Goal: Task Accomplishment & Management: Use online tool/utility

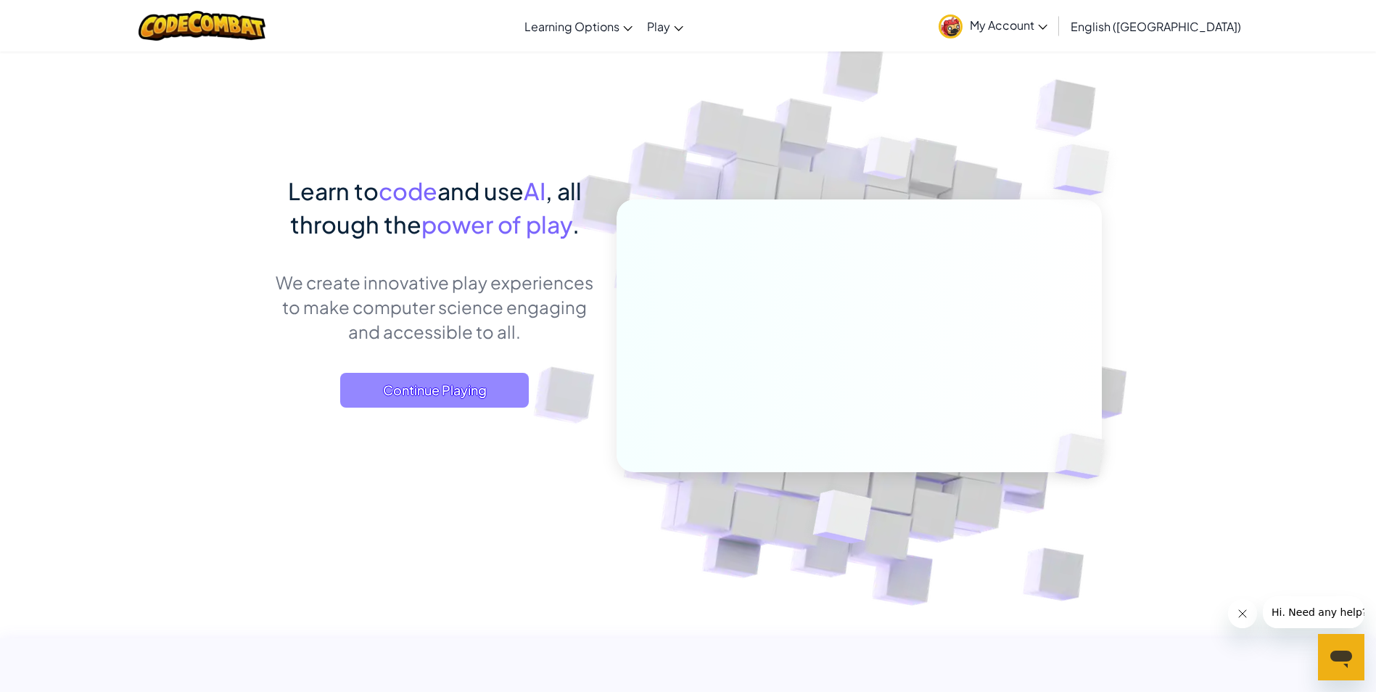
click at [449, 394] on span "Continue Playing" at bounding box center [434, 390] width 189 height 35
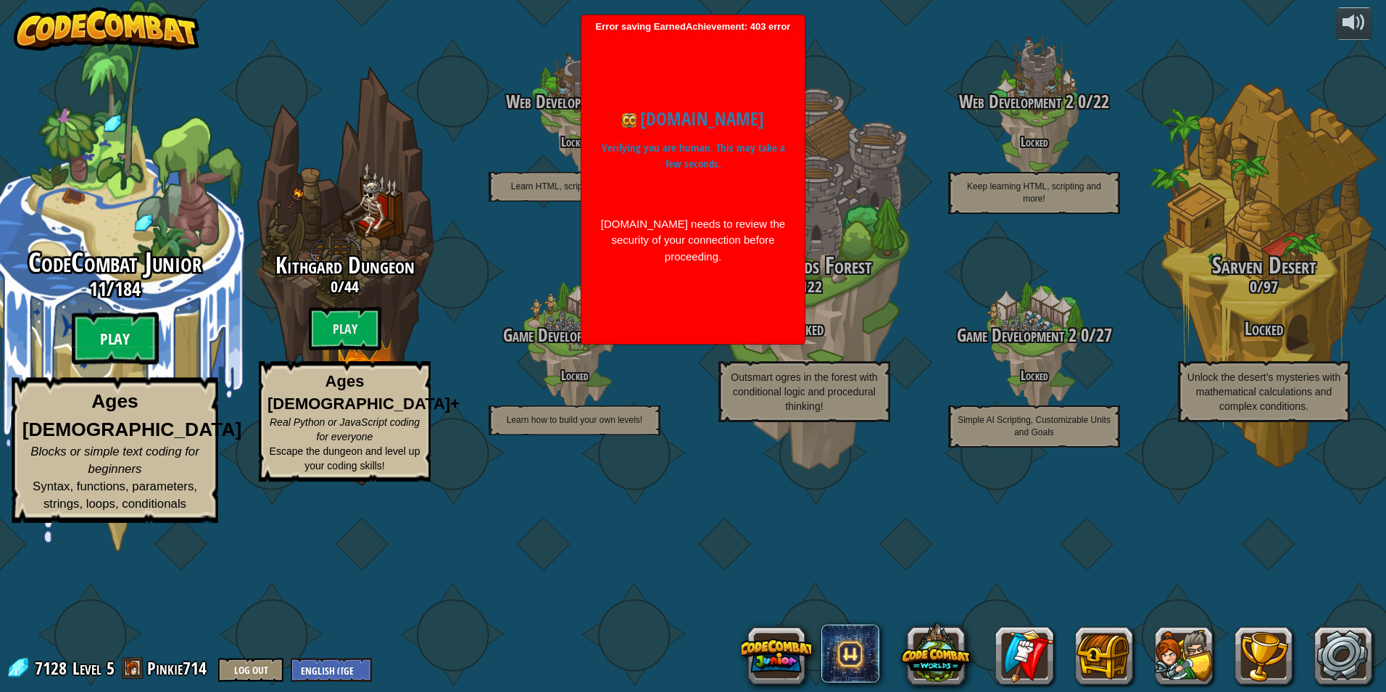
click at [124, 365] on btn "Play" at bounding box center [115, 339] width 87 height 52
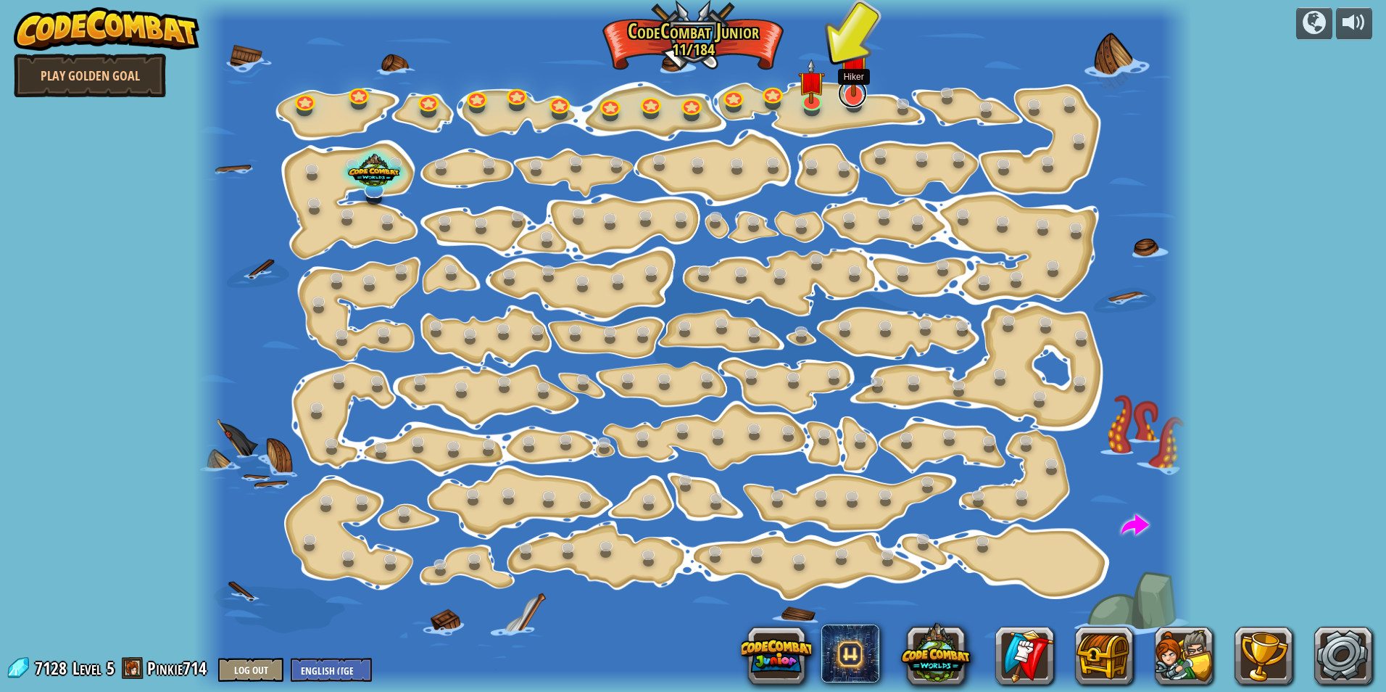
click at [853, 100] on link at bounding box center [852, 93] width 29 height 29
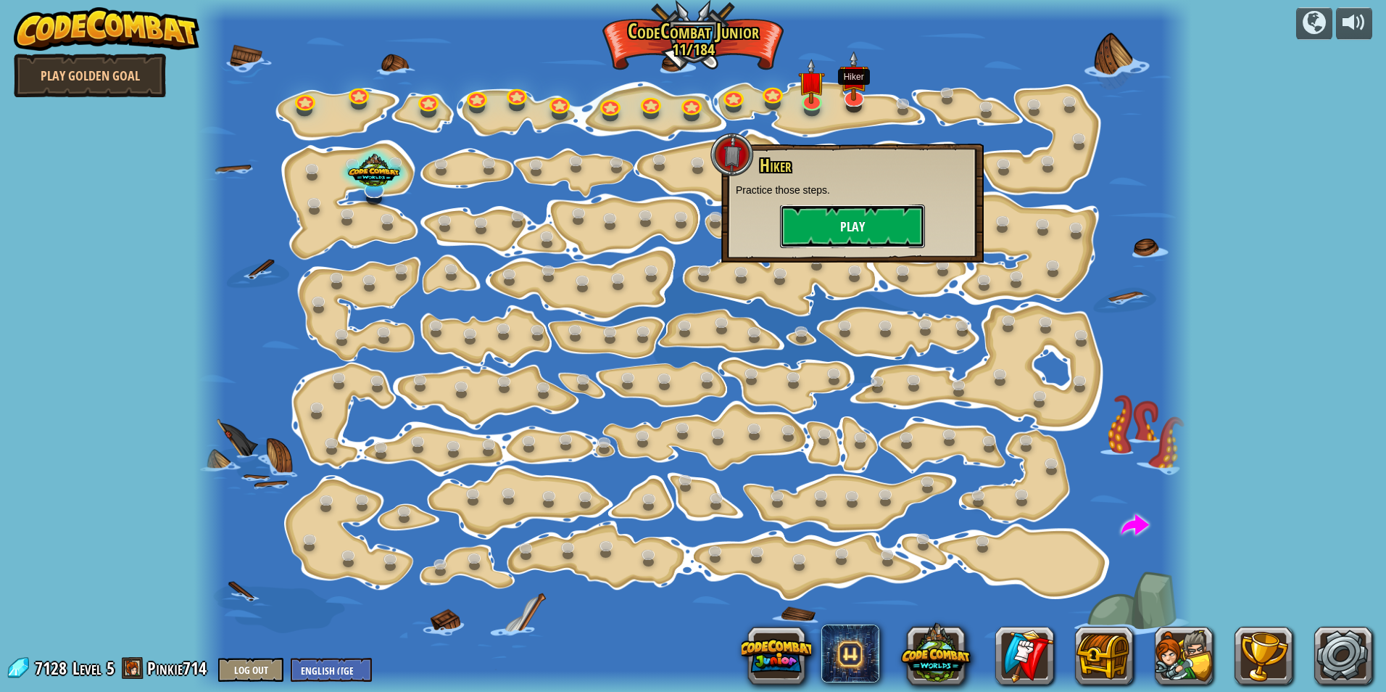
click at [840, 218] on button "Play" at bounding box center [852, 226] width 145 height 44
